Goal: Task Accomplishment & Management: Manage account settings

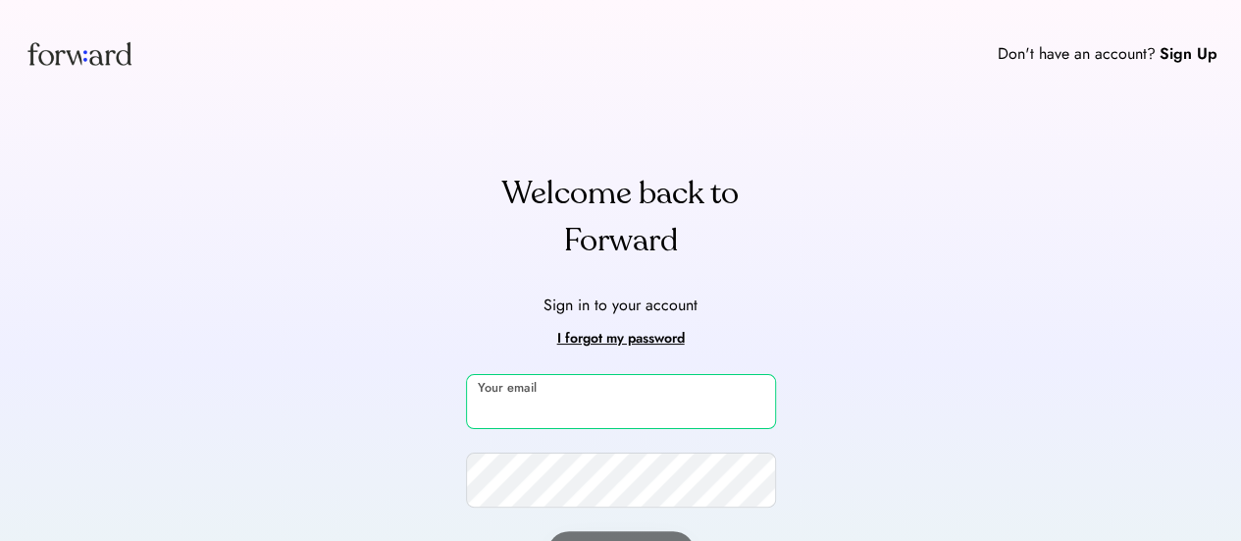
click at [610, 402] on input "email" at bounding box center [621, 401] width 310 height 55
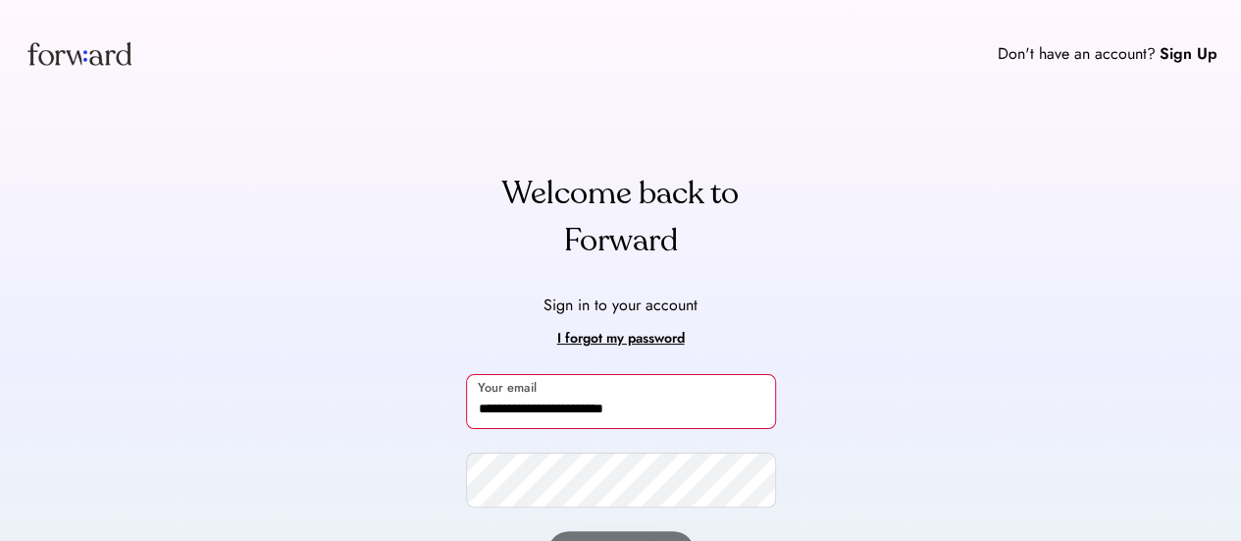
type input "**********"
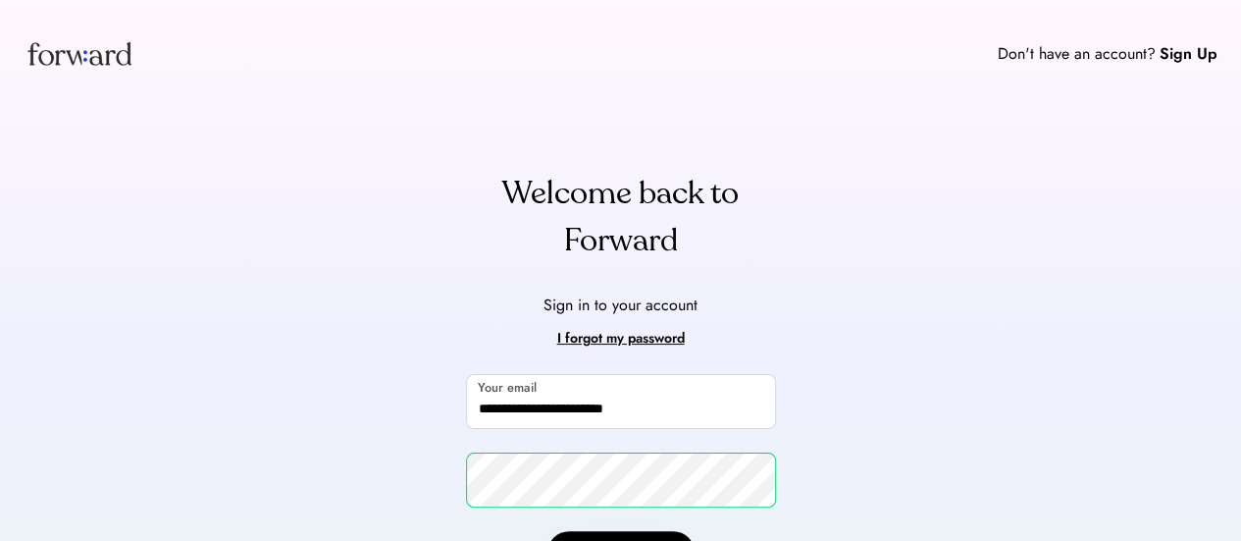
scroll to position [50, 0]
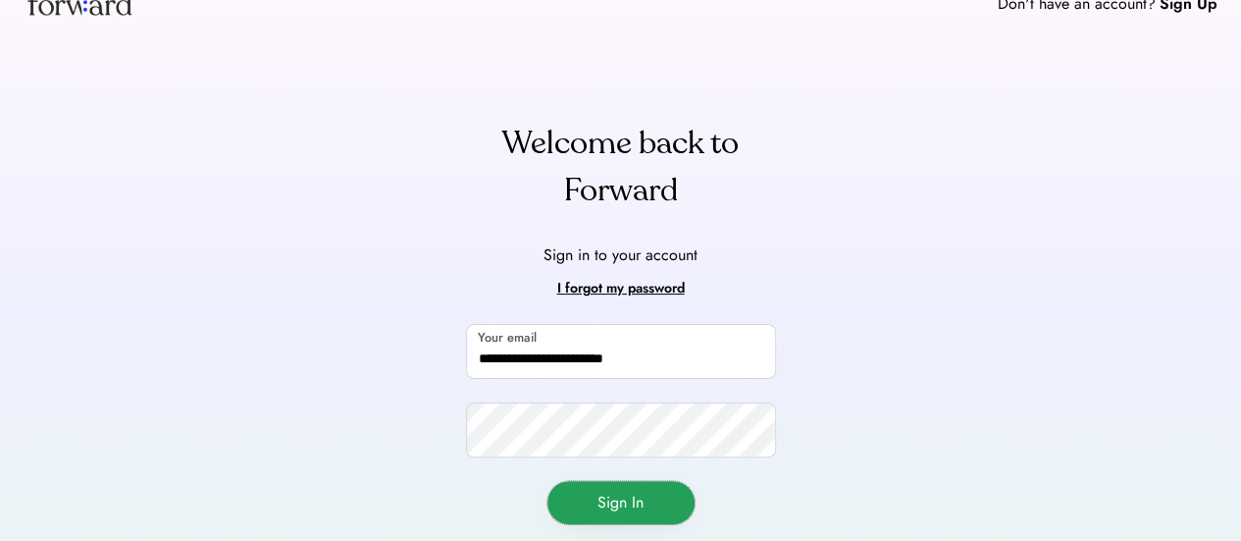
click at [622, 493] on button "Sign In" at bounding box center [621, 502] width 147 height 43
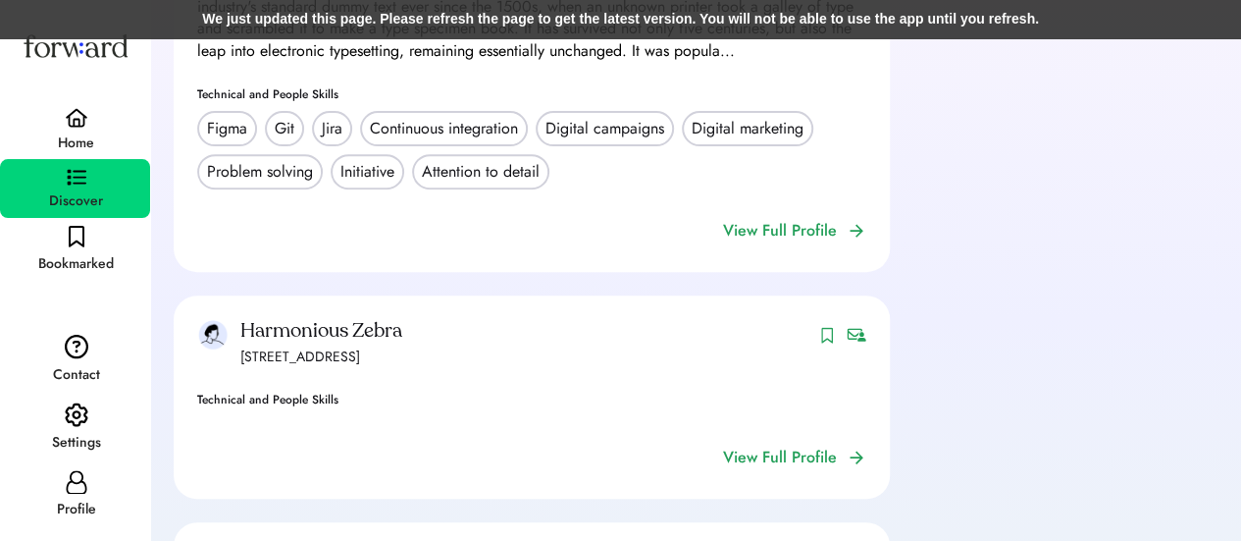
scroll to position [320, 0]
click at [67, 136] on div "Home" at bounding box center [76, 143] width 36 height 24
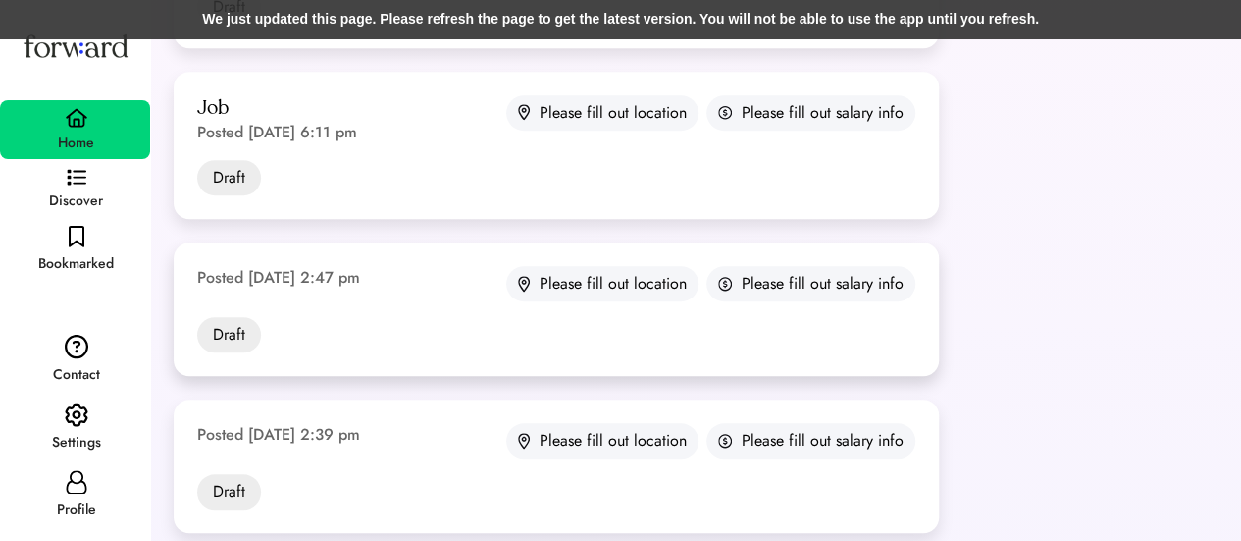
scroll to position [565, 0]
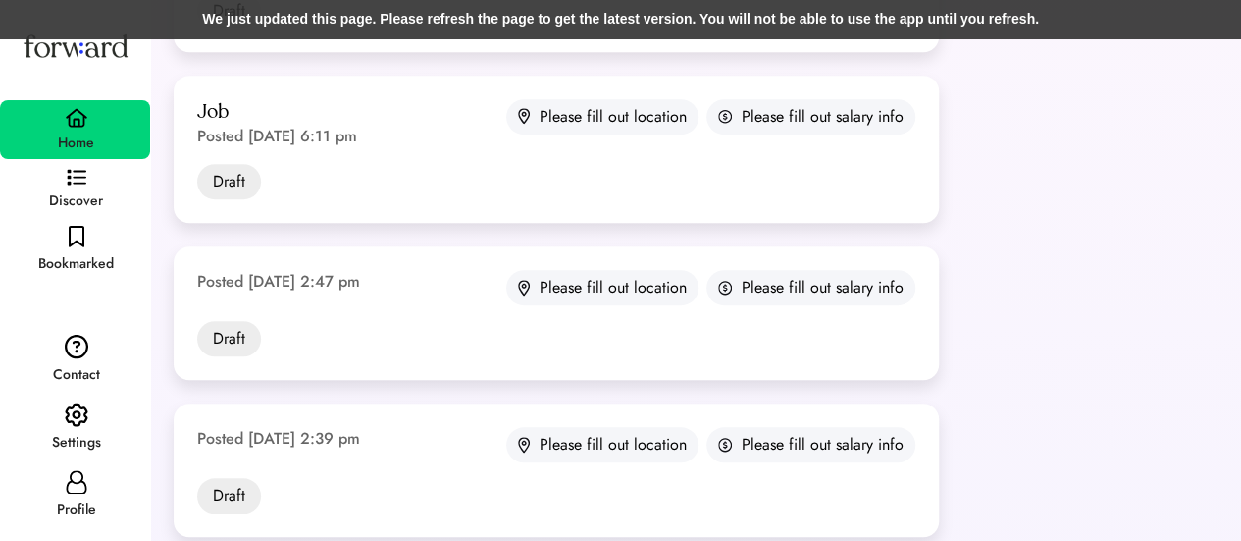
click at [431, 34] on div "We just updated this page. Please refresh the page to get the latest version. Y…" at bounding box center [620, 19] width 1241 height 39
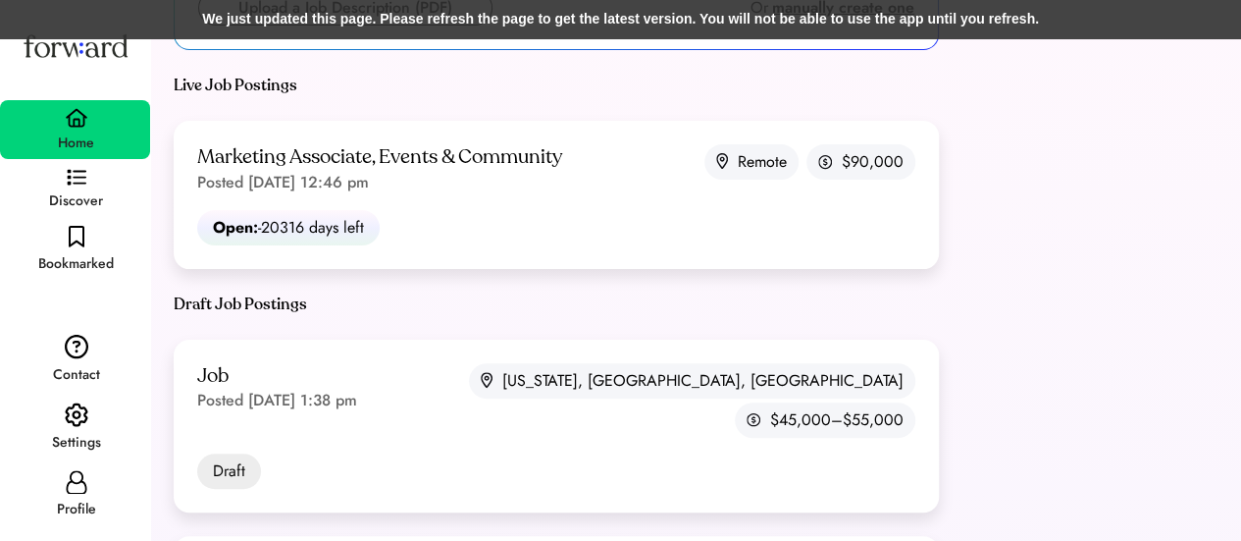
scroll to position [43, 0]
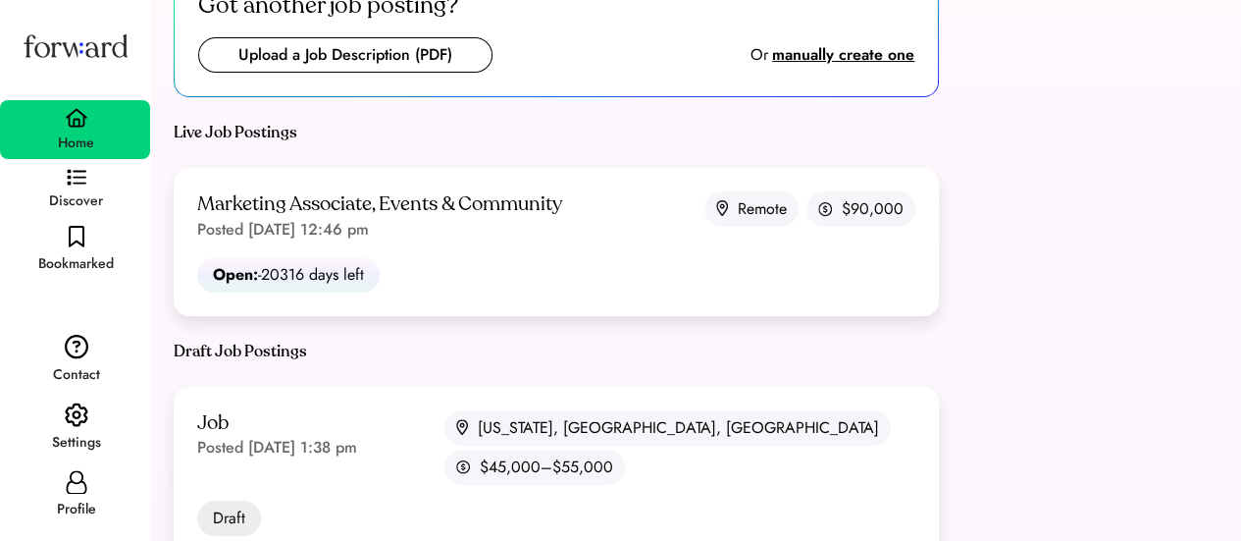
scroll to position [59, 0]
click at [67, 480] on icon at bounding box center [77, 482] width 24 height 24
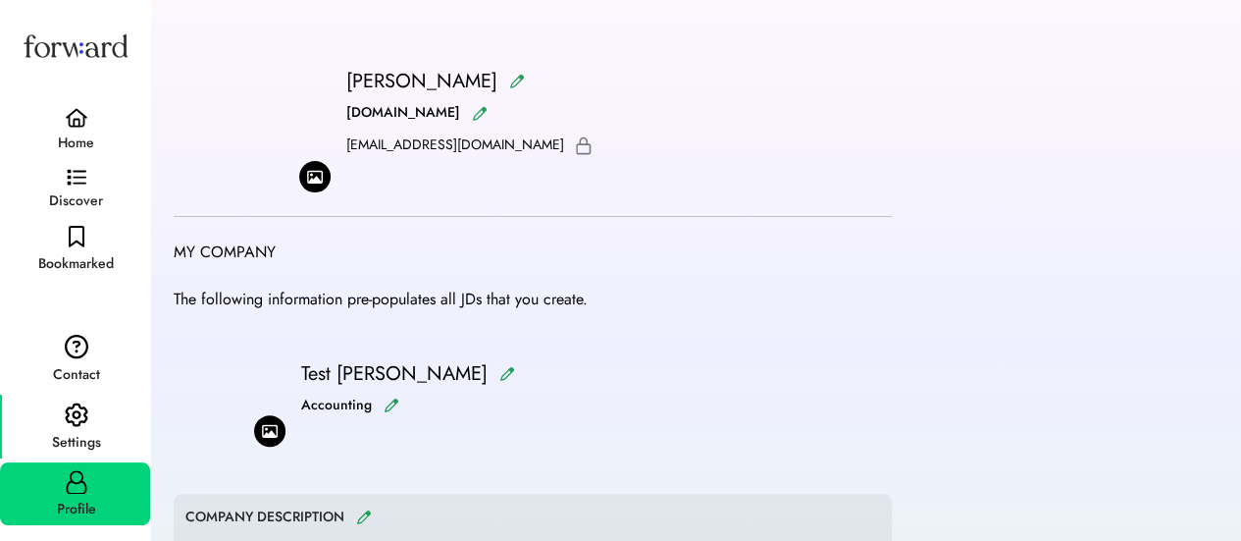
click at [68, 427] on img at bounding box center [77, 415] width 24 height 26
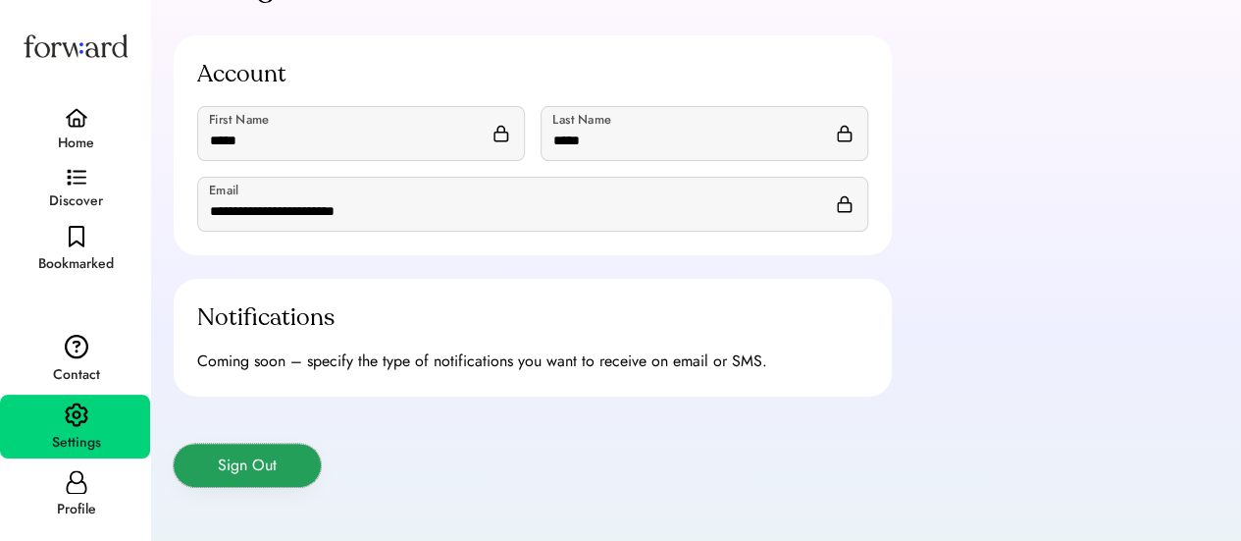
click at [247, 475] on button "Sign Out" at bounding box center [247, 465] width 147 height 43
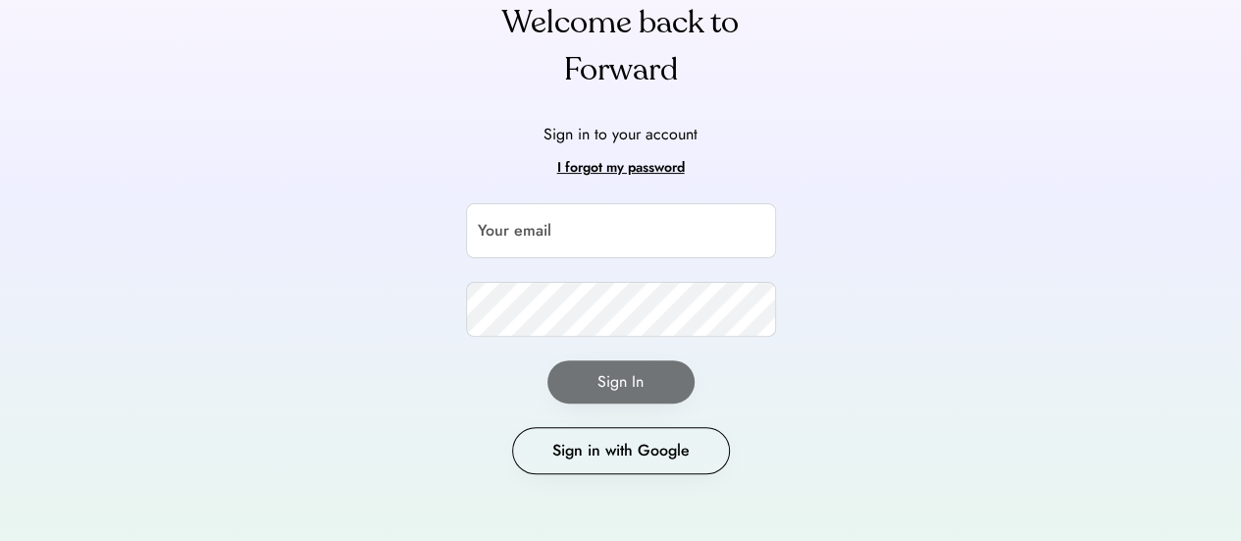
scroll to position [182, 0]
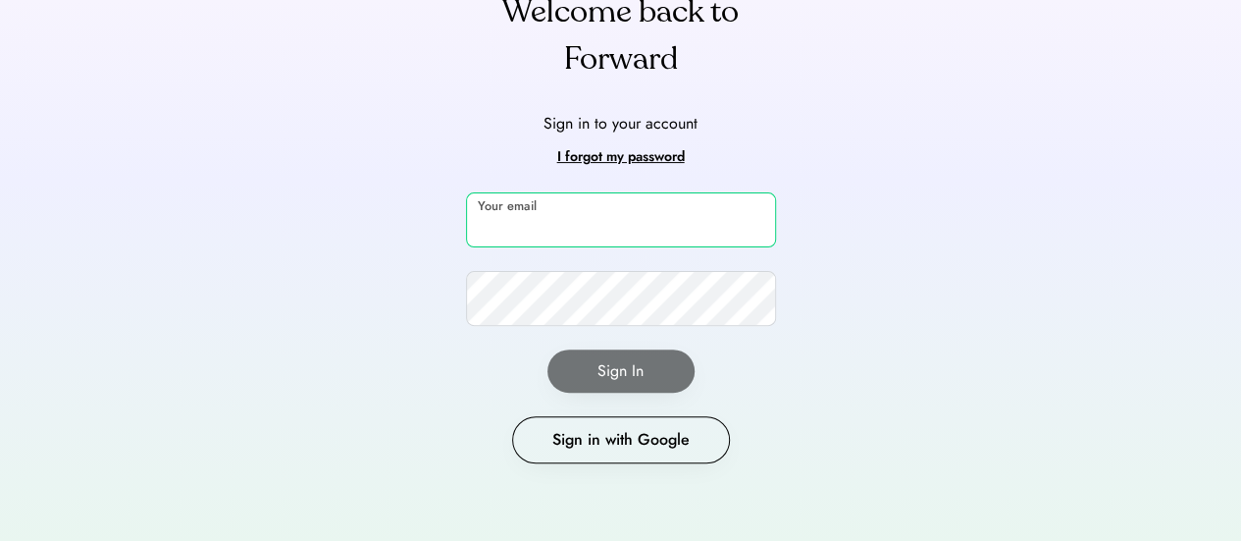
click at [612, 226] on input "email" at bounding box center [621, 219] width 310 height 55
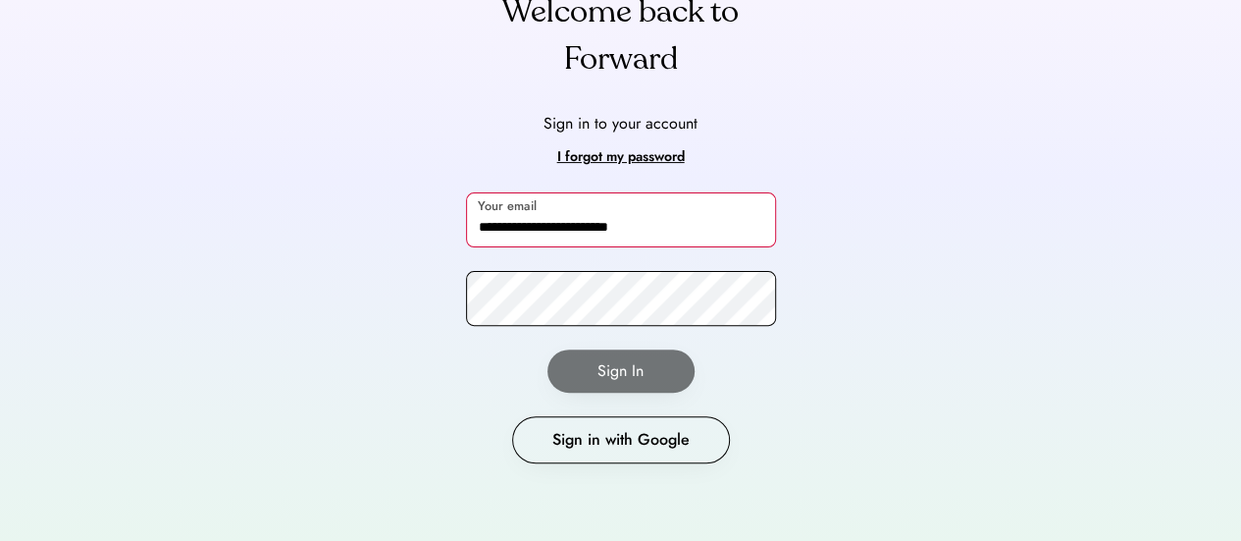
type input "**********"
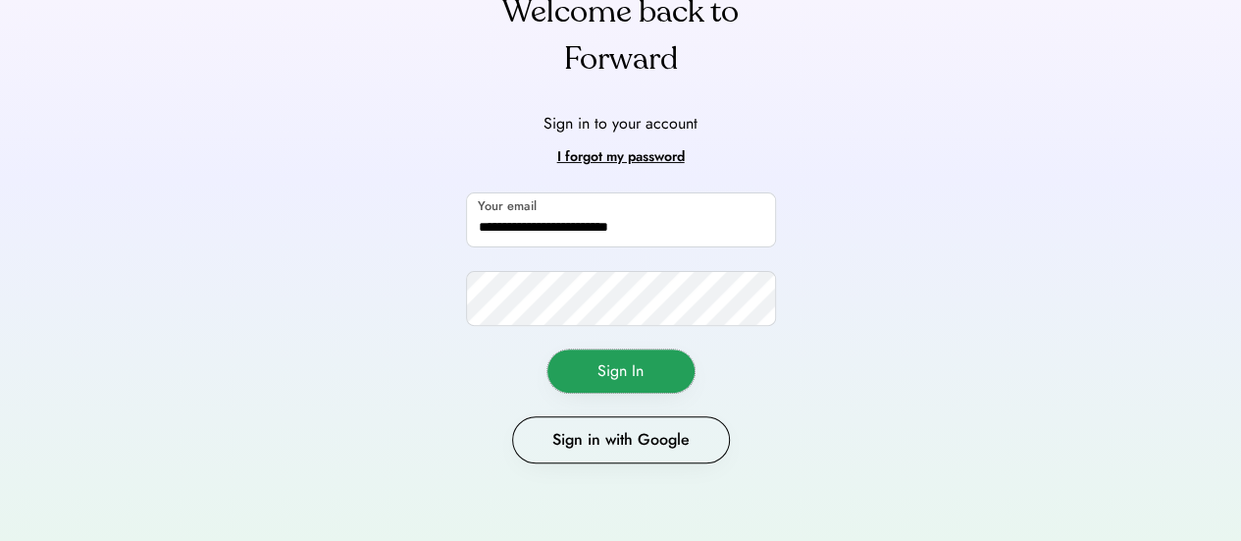
click at [618, 364] on button "Sign In" at bounding box center [621, 370] width 147 height 43
click at [625, 380] on button "Sign In" at bounding box center [621, 370] width 147 height 43
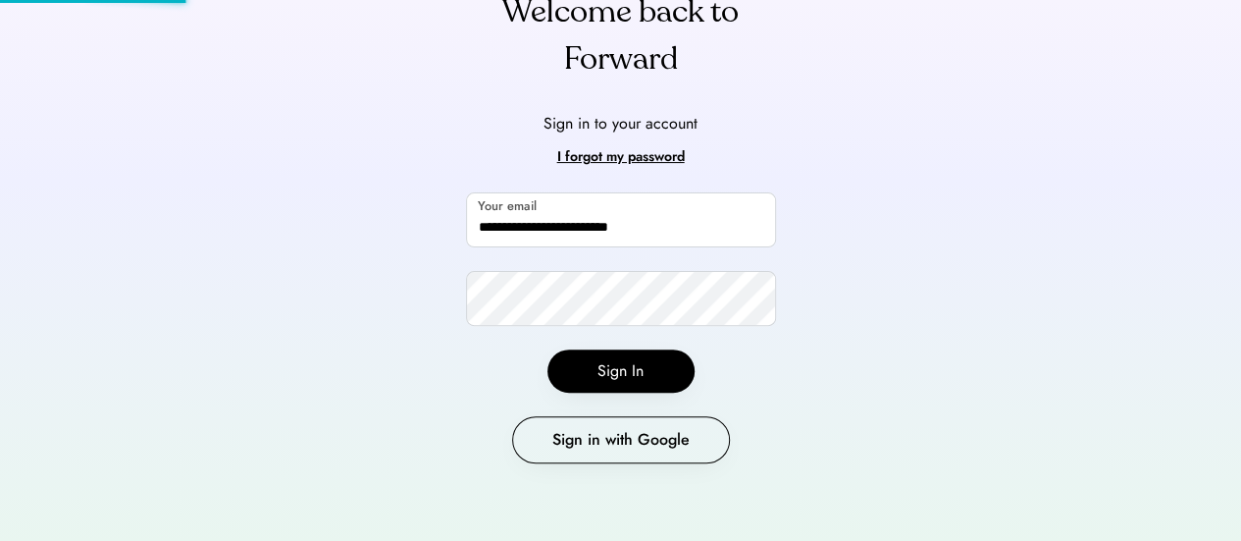
scroll to position [70, 0]
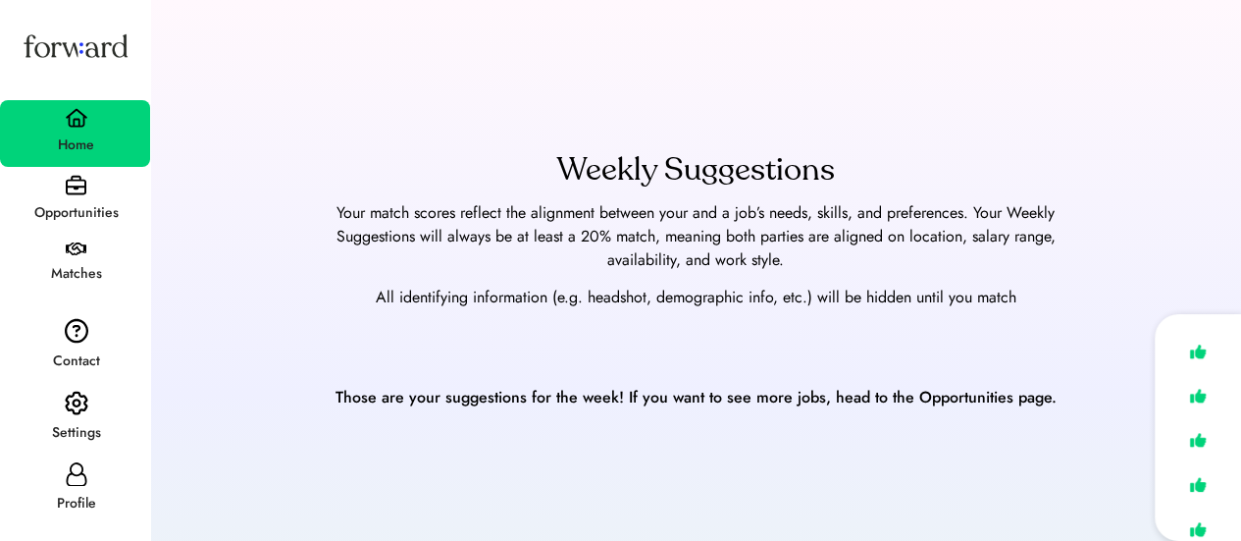
click at [449, 178] on div "Weekly Suggestions Your match scores reflect the alignment between your and a j…" at bounding box center [696, 230] width 1044 height 169
click at [70, 177] on img at bounding box center [76, 185] width 21 height 21
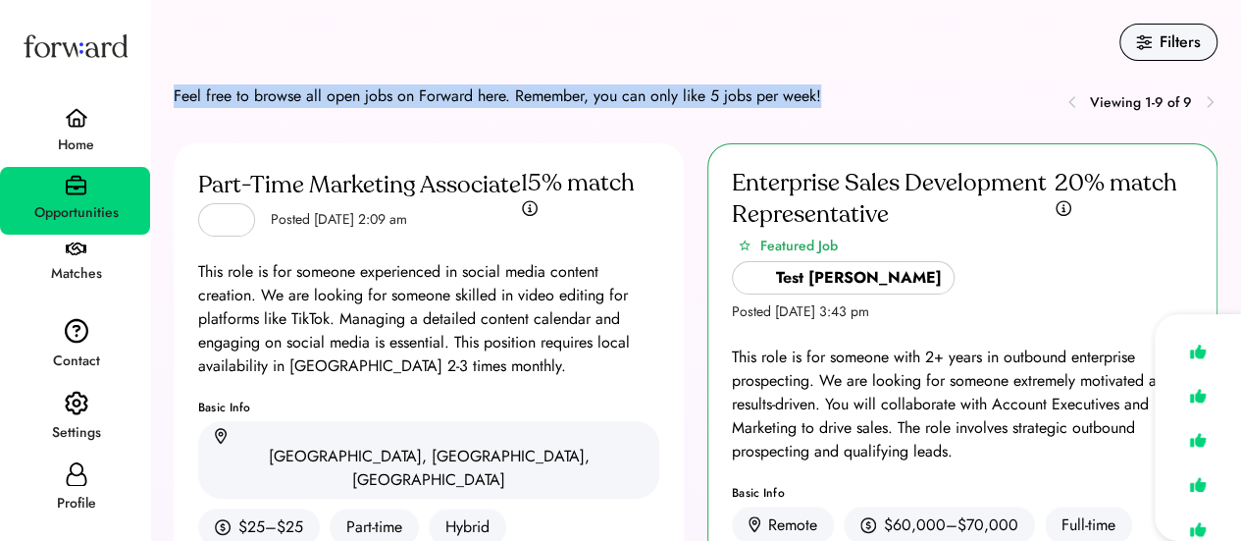
drag, startPoint x: 167, startPoint y: 86, endPoint x: 920, endPoint y: 95, distance: 753.6
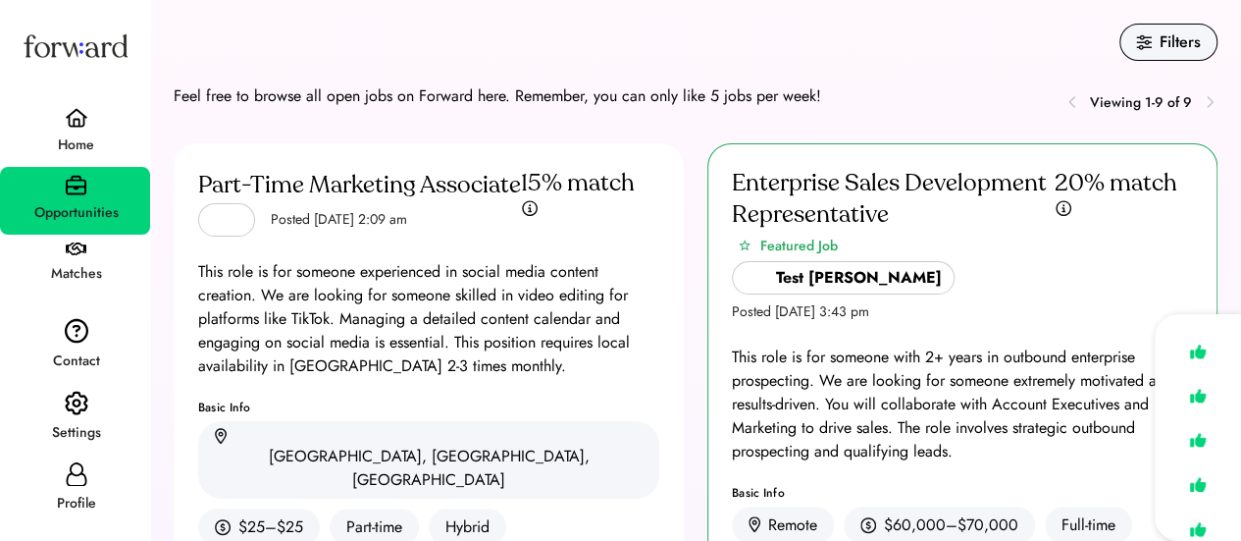
click at [686, 177] on div "Enterprise Sales Development Representative Featured Job Test [PERSON_NAME] Pos…" at bounding box center [951, 551] width 534 height 816
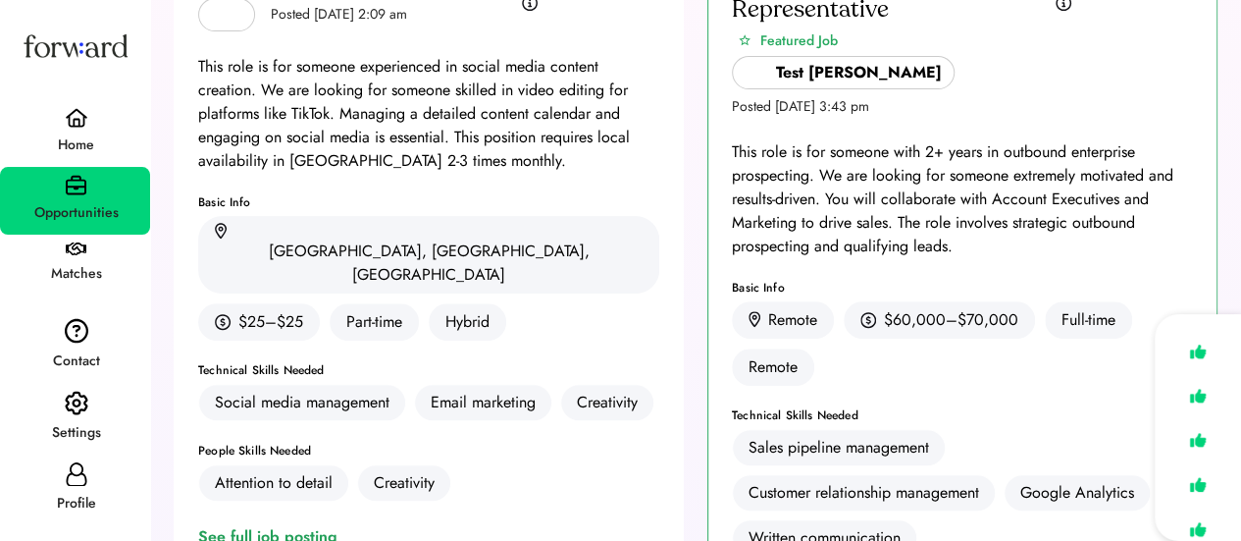
scroll to position [206, 0]
